Goal: Go to known website: Access a specific website the user already knows

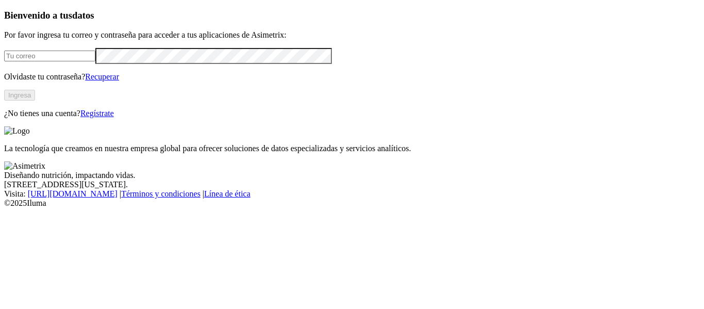
type input "[EMAIL_ADDRESS][PERSON_NAME][DOMAIN_NAME]"
click at [35, 100] on button "Ingresa" at bounding box center [19, 95] width 31 height 11
